Goal: Find specific page/section: Find specific page/section

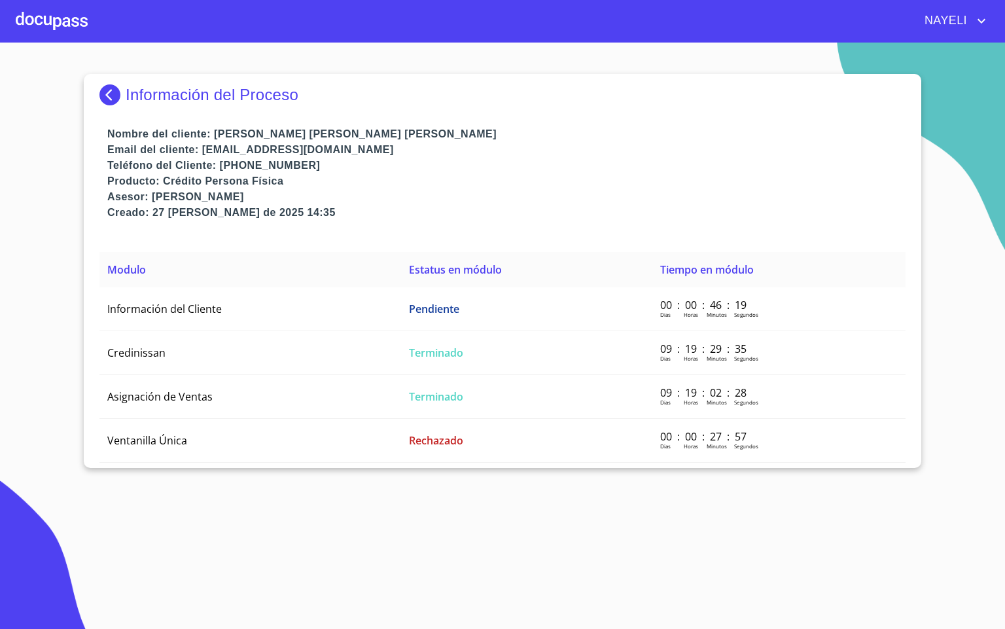
scroll to position [10, 0]
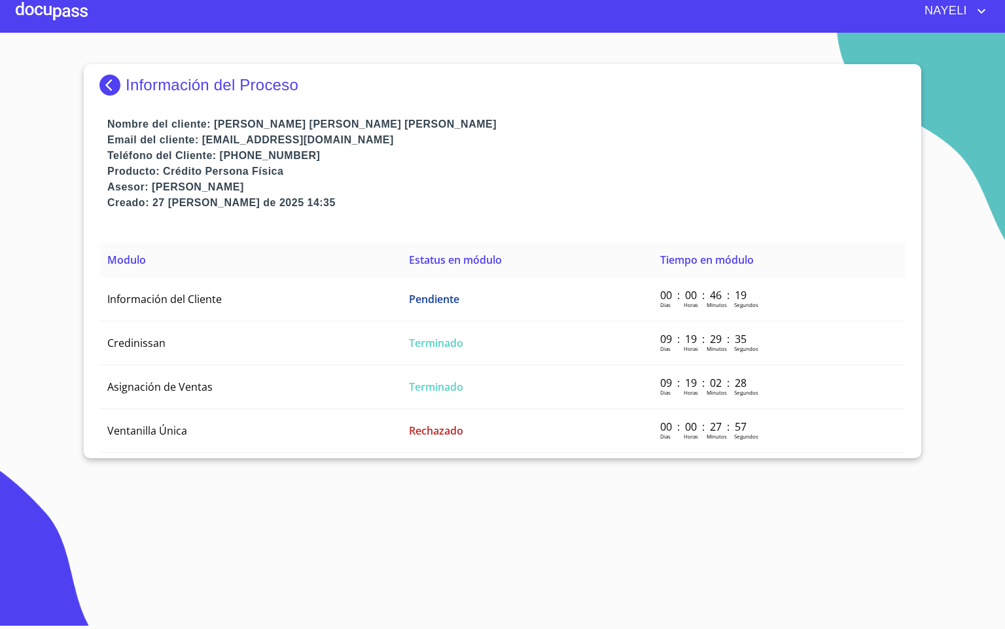
click at [60, 29] on div at bounding box center [52, 11] width 72 height 42
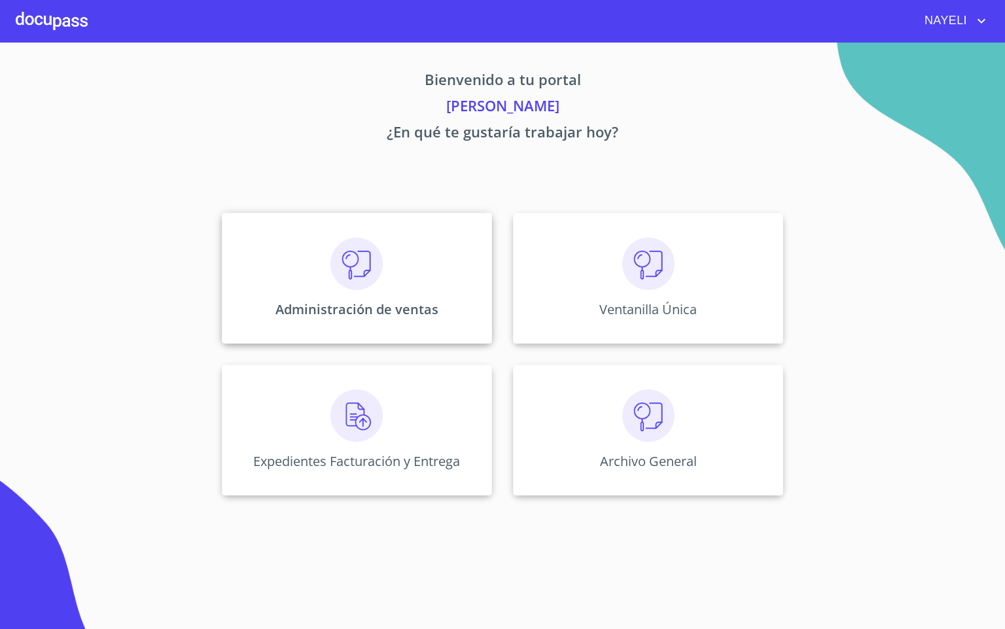
click at [317, 273] on div "Administración de ventas" at bounding box center [357, 278] width 270 height 131
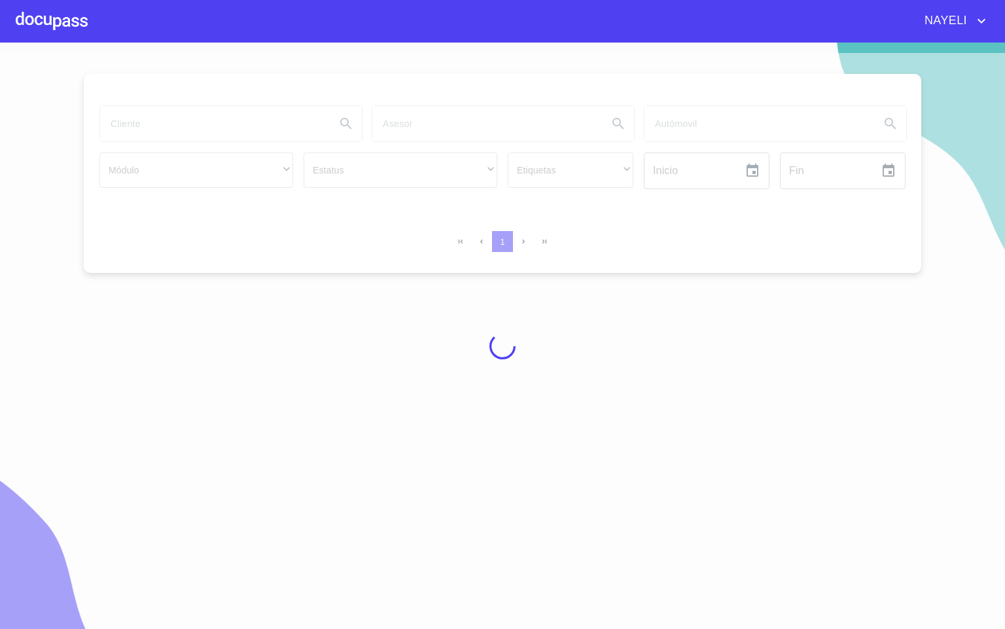
click at [200, 124] on div at bounding box center [502, 346] width 1005 height 586
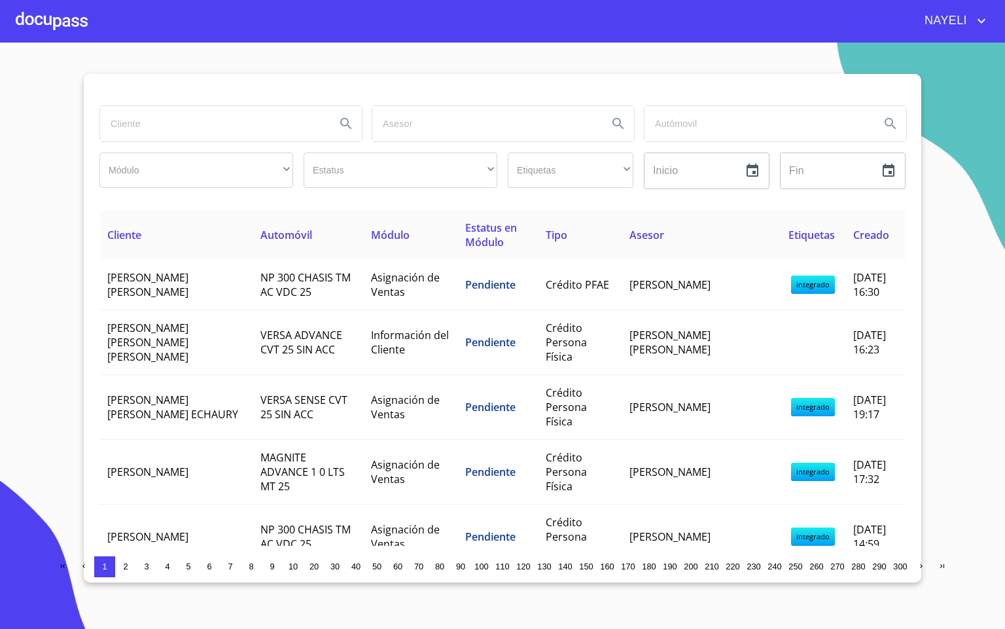
click at [219, 126] on input "search" at bounding box center [212, 123] width 225 height 35
type input "[DEMOGRAPHIC_DATA]"
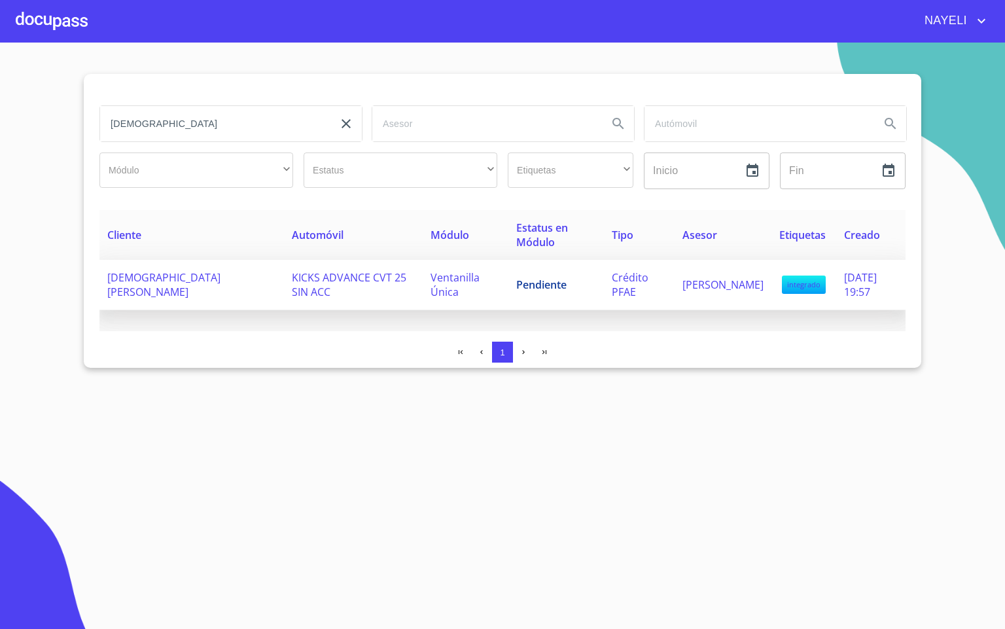
click at [284, 283] on td "KICKS ADVANCE CVT 25 SIN ACC" at bounding box center [353, 285] width 139 height 50
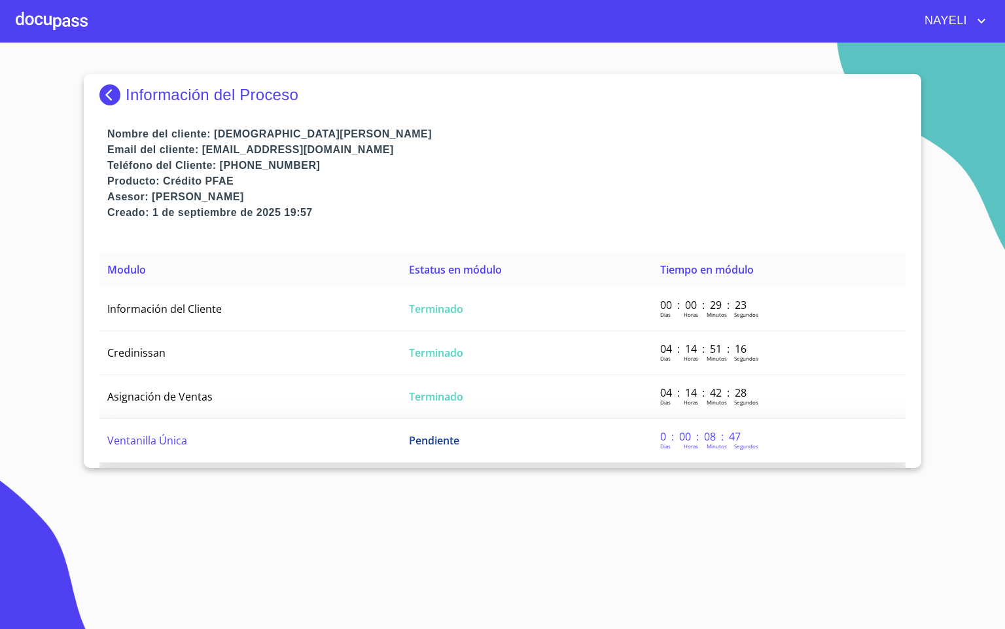
click at [244, 444] on td "Ventanilla Única" at bounding box center [250, 441] width 302 height 44
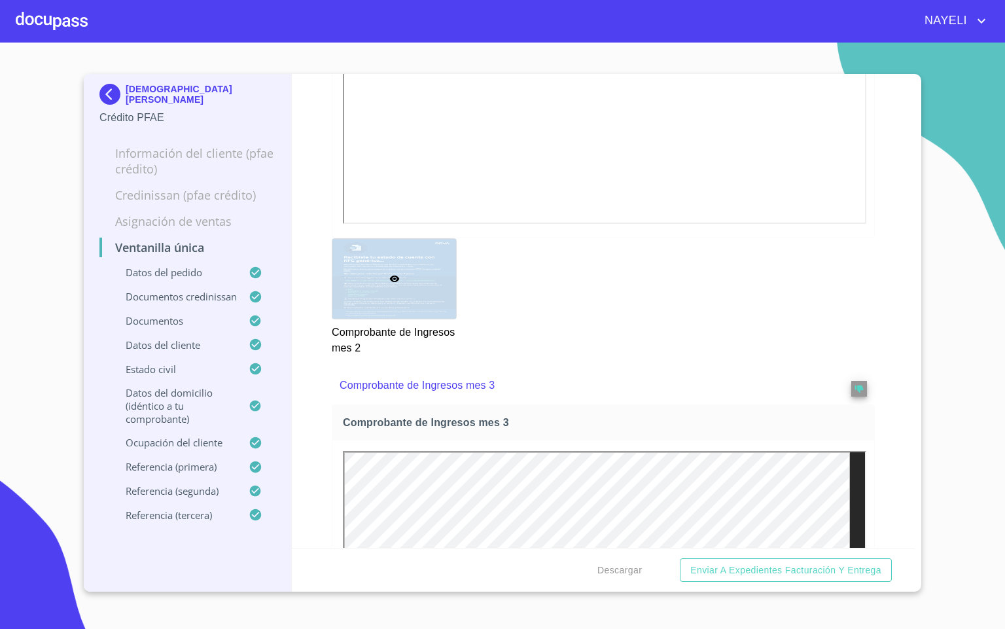
scroll to position [2651, 0]
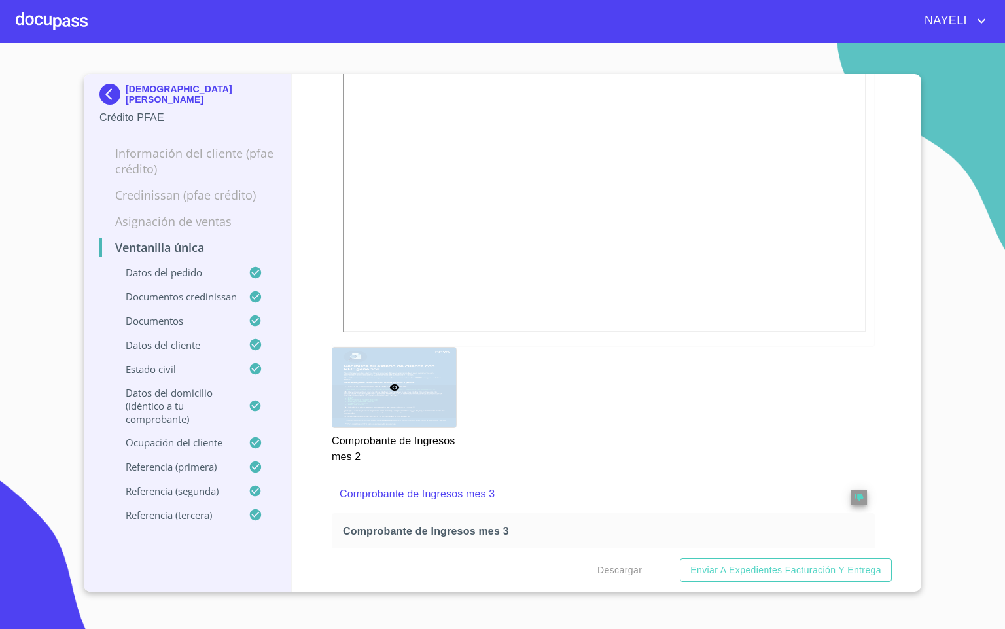
click at [51, 18] on div at bounding box center [52, 21] width 72 height 42
